Goal: Transaction & Acquisition: Book appointment/travel/reservation

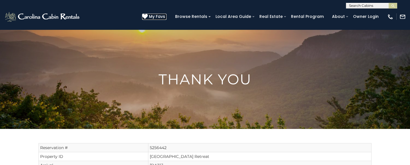
click at [164, 17] on span "My Favs" at bounding box center [157, 17] width 16 height 6
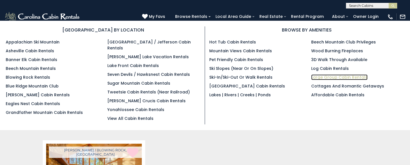
click at [330, 78] on link "Large Group Cabin Rentals" at bounding box center [339, 78] width 56 height 6
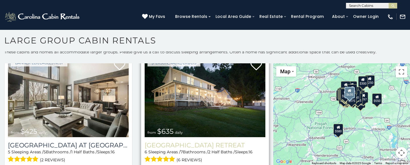
scroll to position [6218, 0]
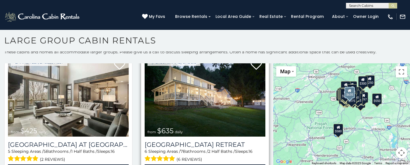
click at [201, 101] on img at bounding box center [205, 96] width 121 height 81
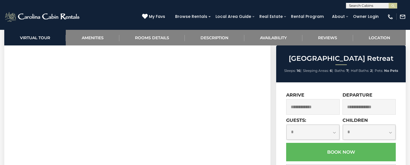
scroll to position [413, 0]
click at [92, 38] on link "Amenities" at bounding box center [92, 38] width 53 height 16
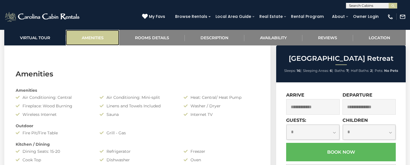
scroll to position [545, 0]
